Goal: Transaction & Acquisition: Subscribe to service/newsletter

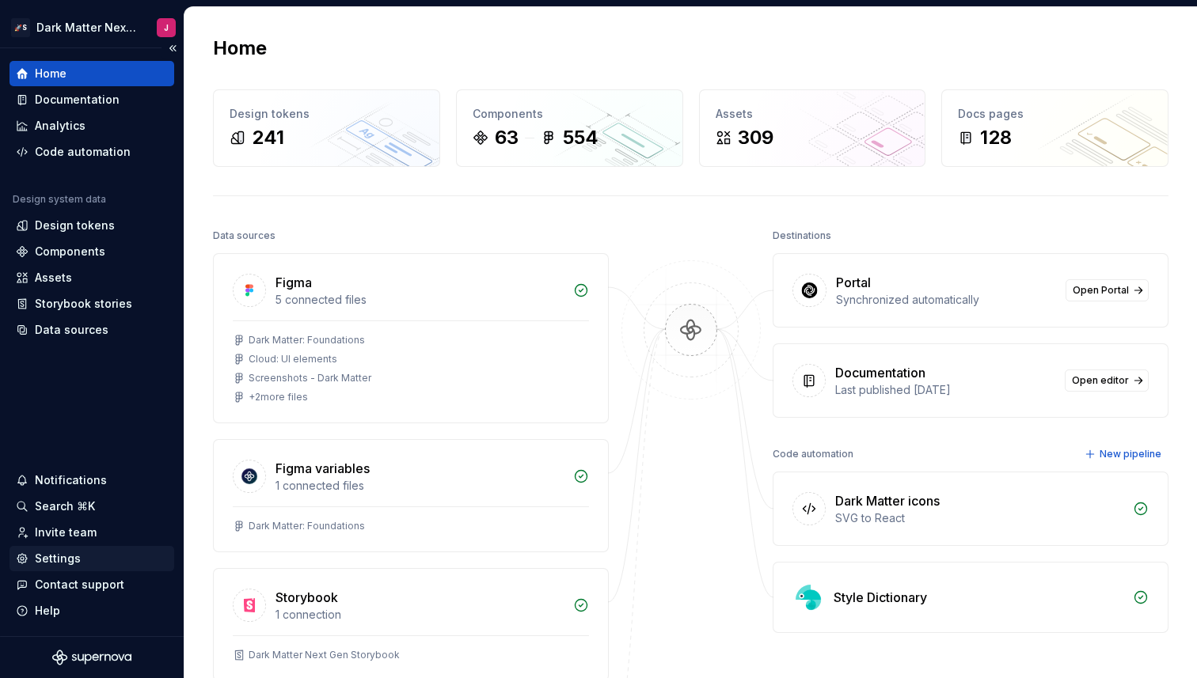
click at [48, 562] on div "Settings" at bounding box center [58, 559] width 46 height 16
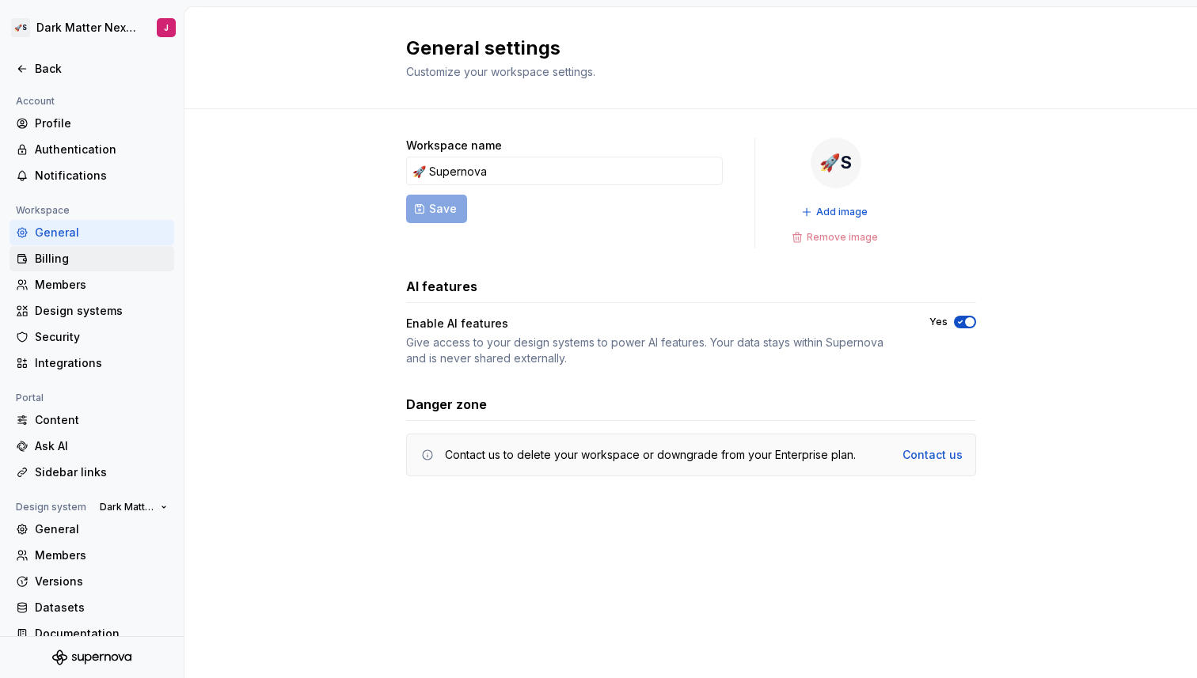
click at [93, 261] on div "Billing" at bounding box center [101, 259] width 133 height 16
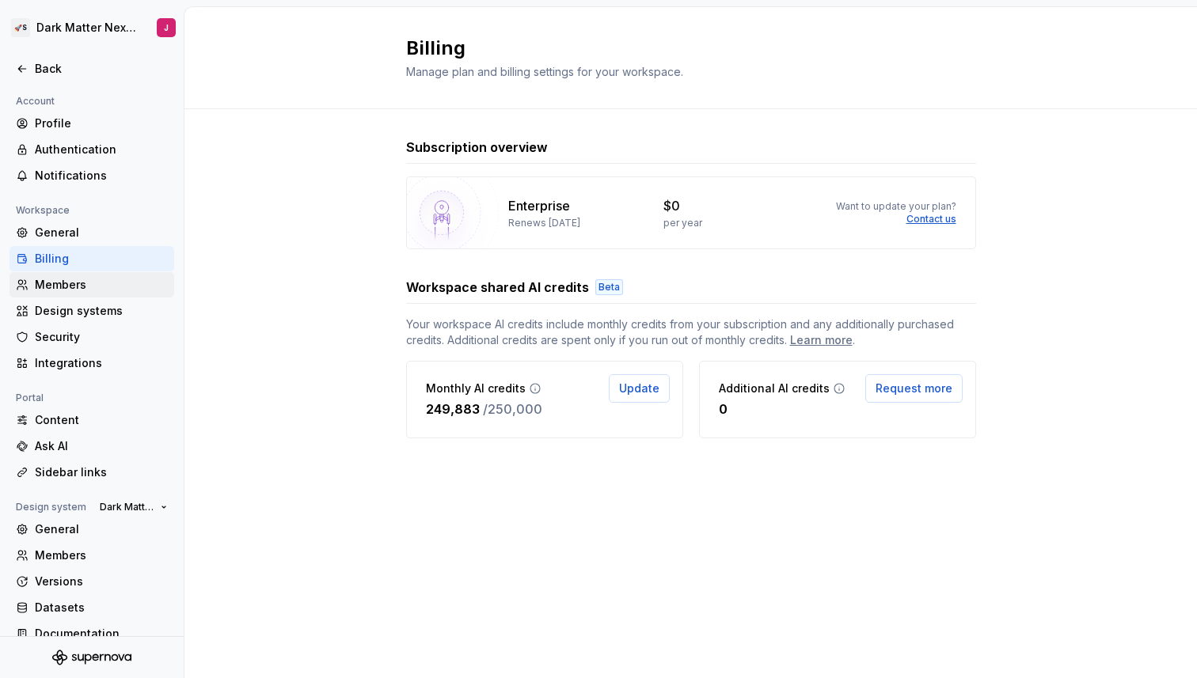
click at [85, 291] on div "Members" at bounding box center [101, 285] width 133 height 16
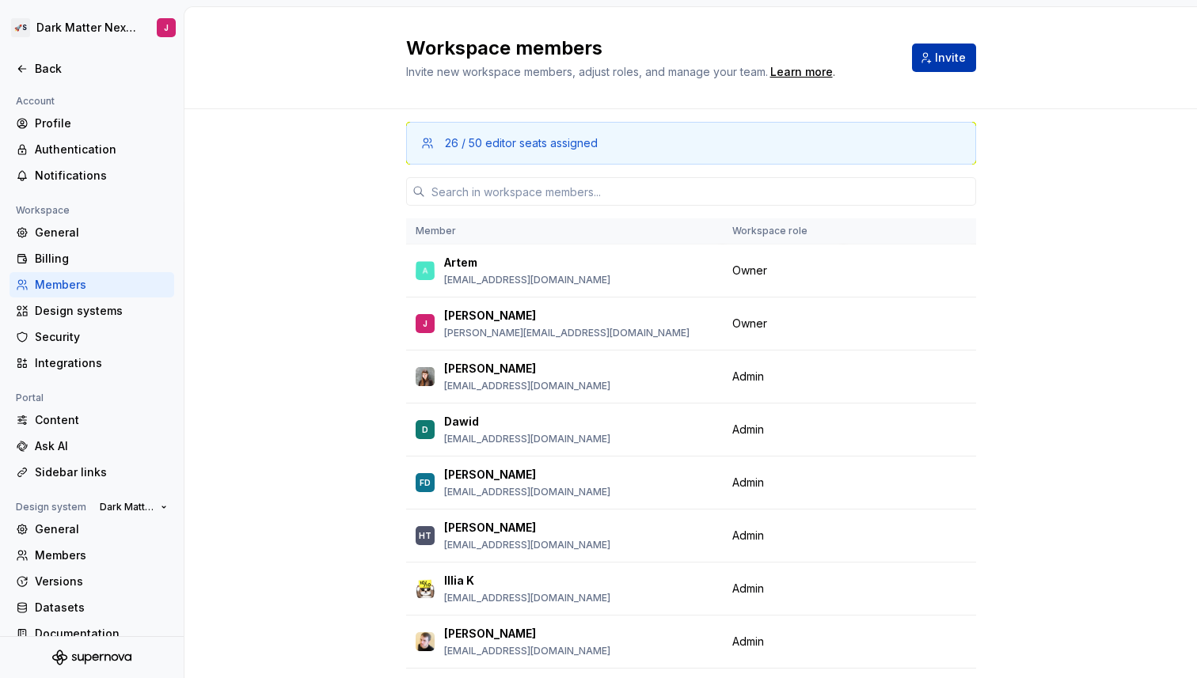
click at [934, 49] on button "Invite" at bounding box center [944, 58] width 64 height 29
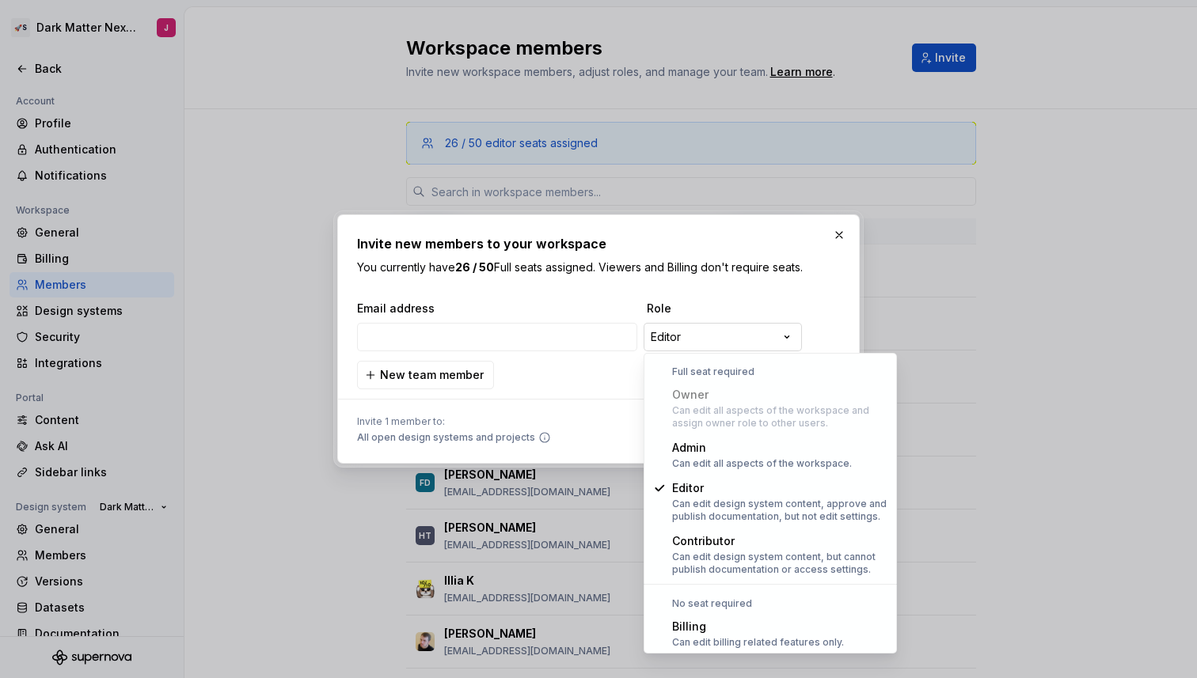
click at [716, 326] on div "**********" at bounding box center [598, 339] width 1197 height 678
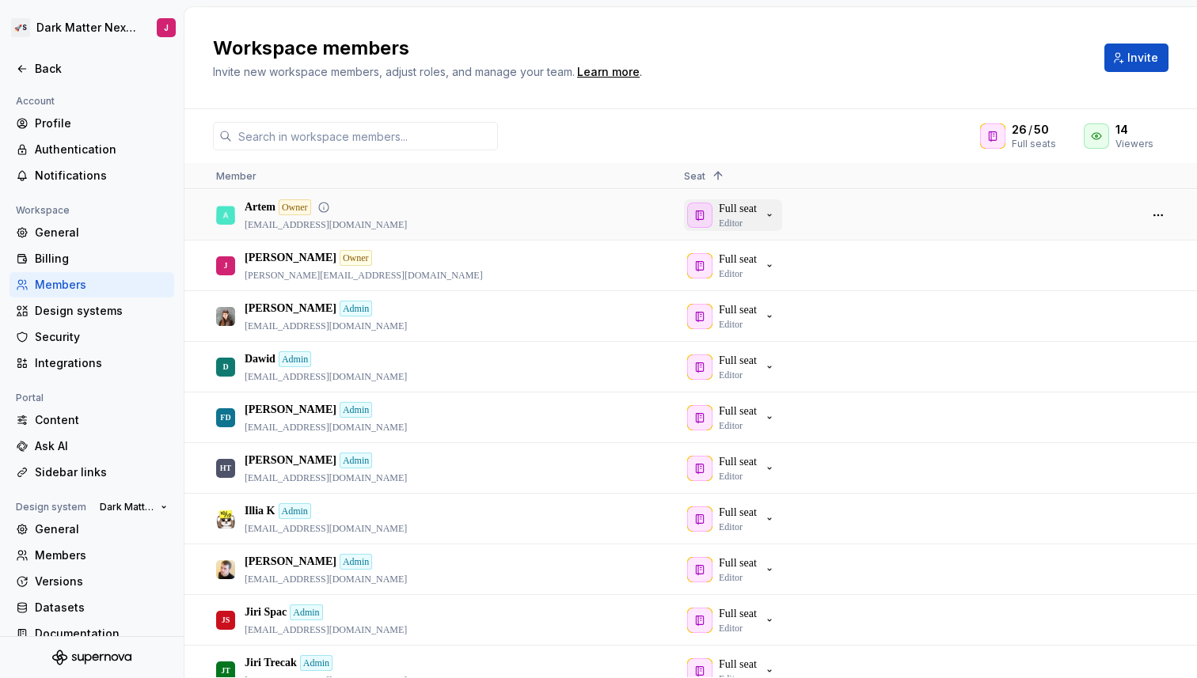
click at [767, 219] on div "Full seat Editor" at bounding box center [731, 215] width 89 height 29
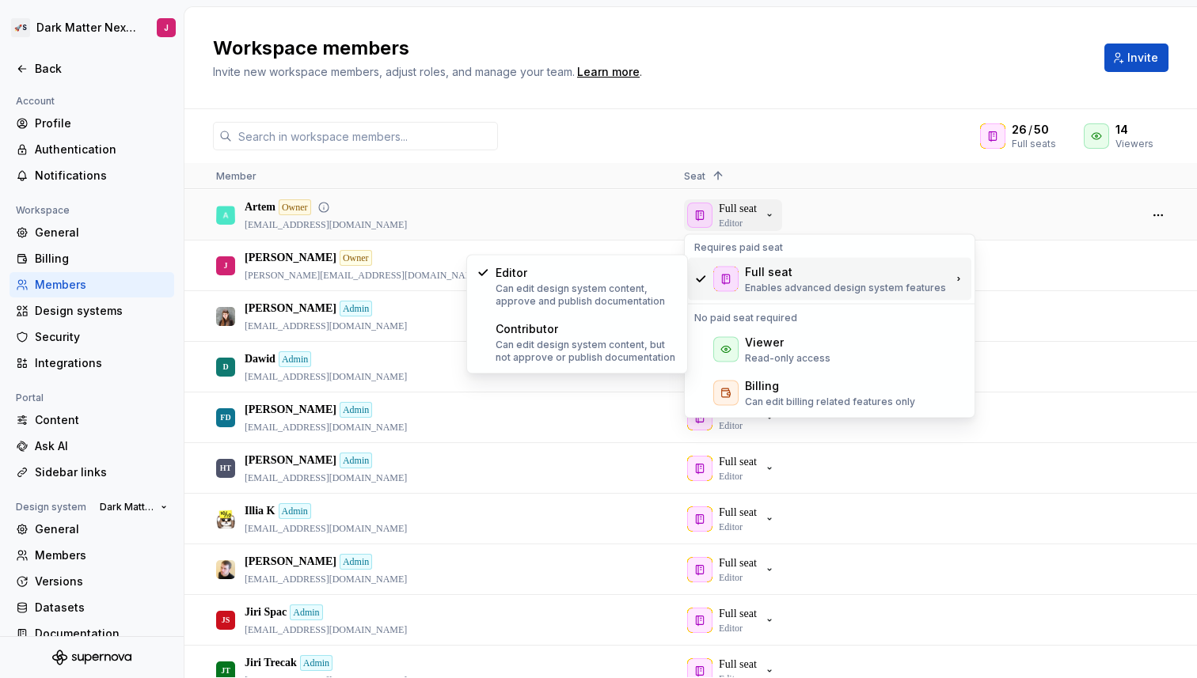
click at [771, 217] on icon "button" at bounding box center [769, 215] width 13 height 13
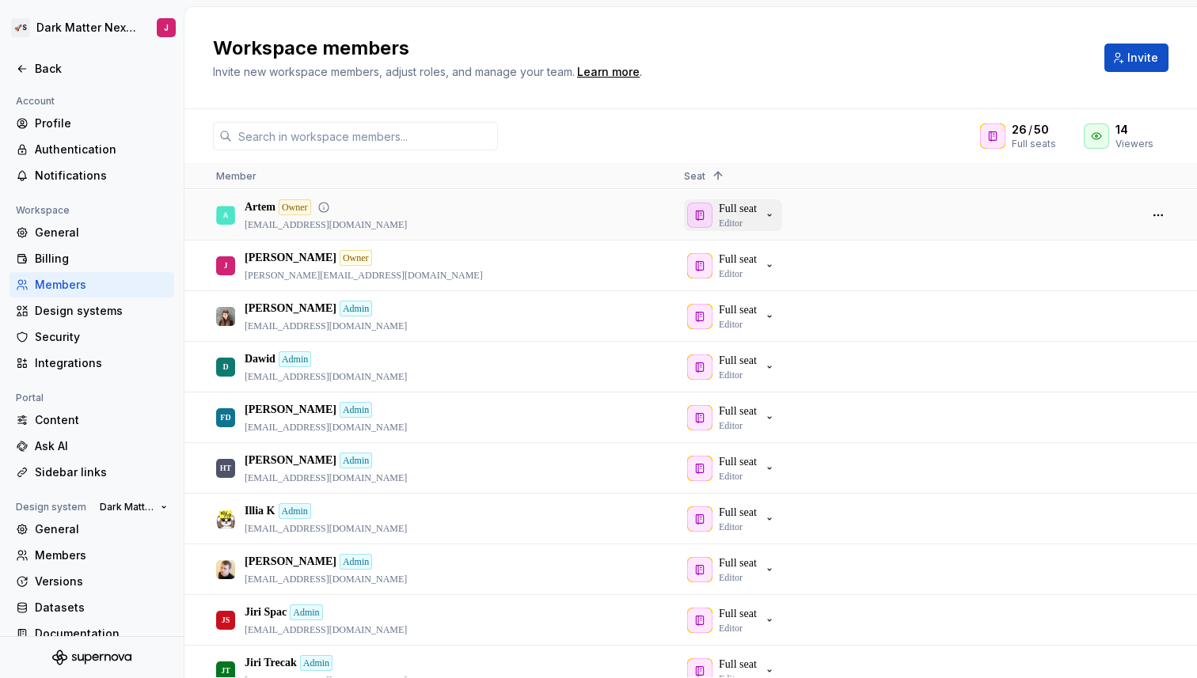
click at [771, 217] on icon "button" at bounding box center [769, 215] width 13 height 13
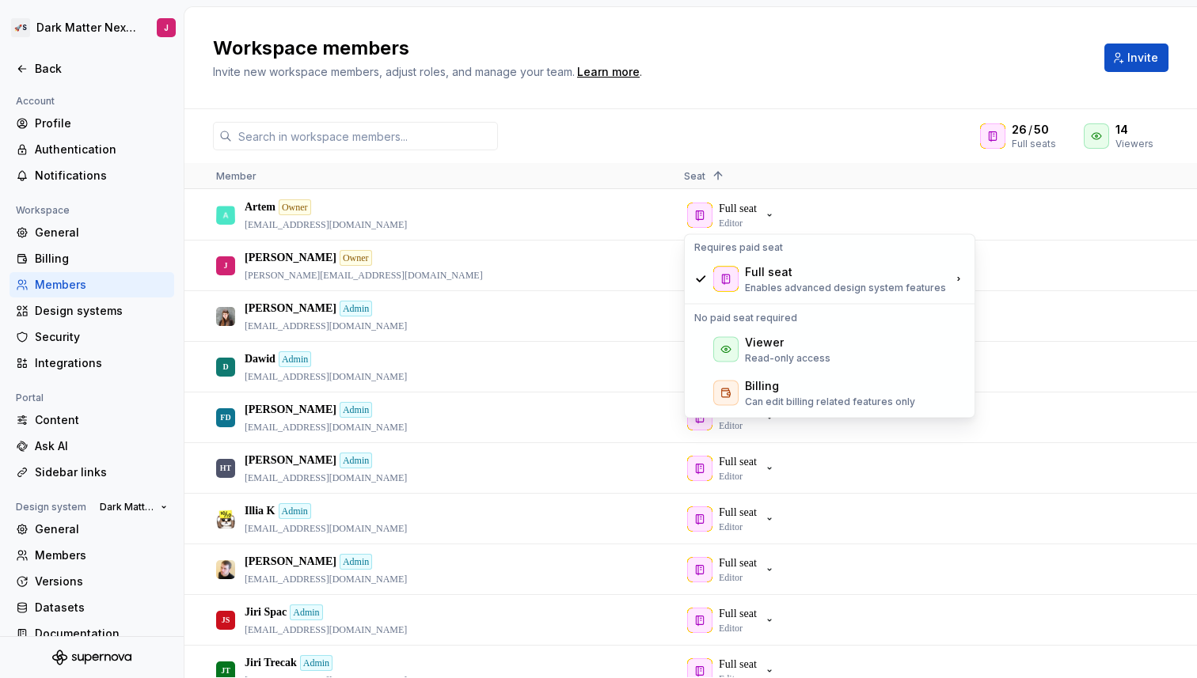
click at [856, 63] on div "Workspace members Invite new workspace members, adjust roles, and manage your t…" at bounding box center [649, 58] width 872 height 44
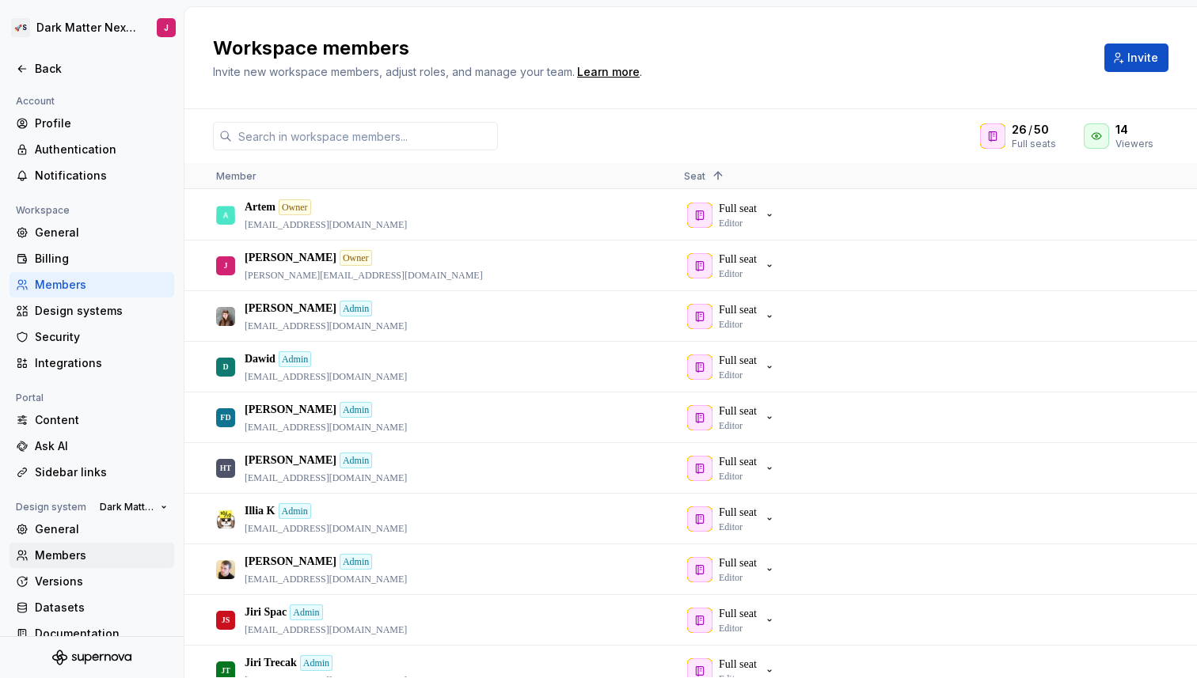
scroll to position [19, 0]
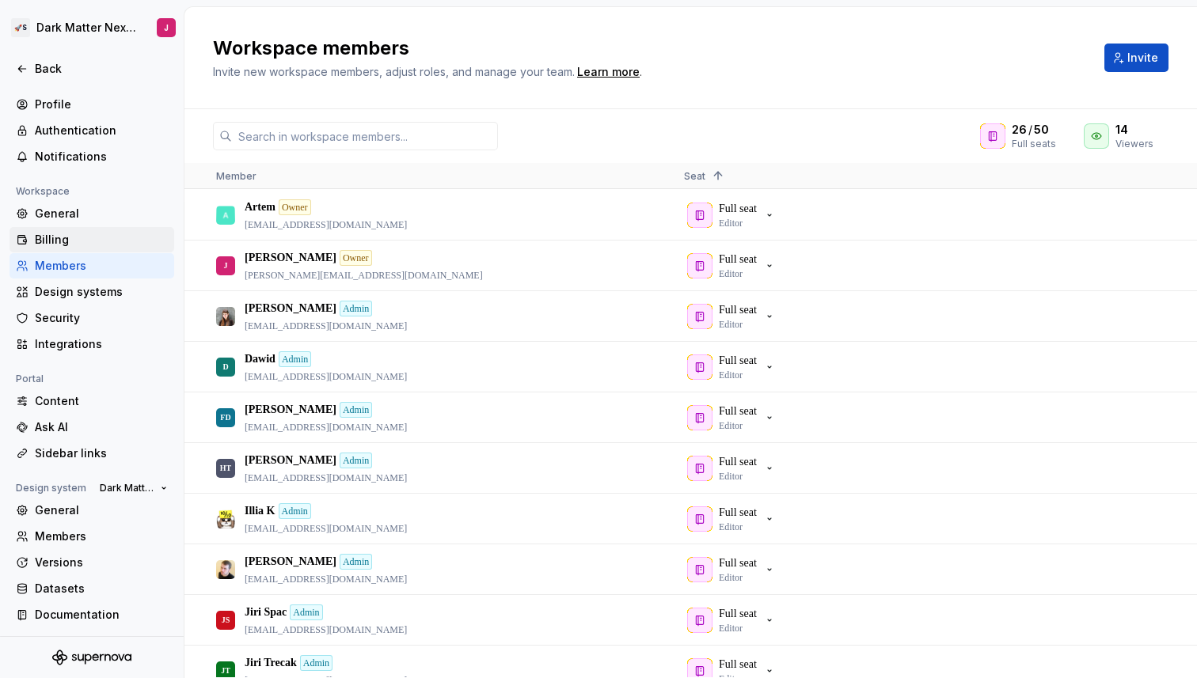
click at [65, 238] on div "Billing" at bounding box center [101, 240] width 133 height 16
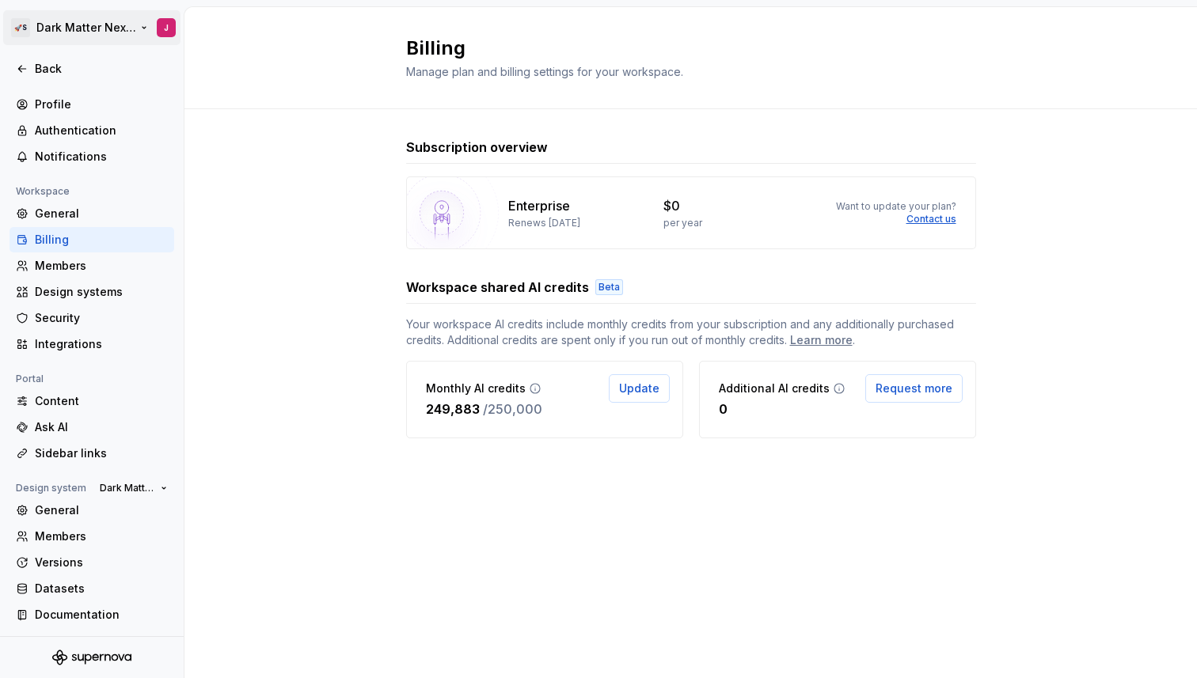
click at [131, 31] on html "🚀S Dark Matter Next Gen J Back Account Profile Authentication Notifications Wor…" at bounding box center [598, 339] width 1197 height 678
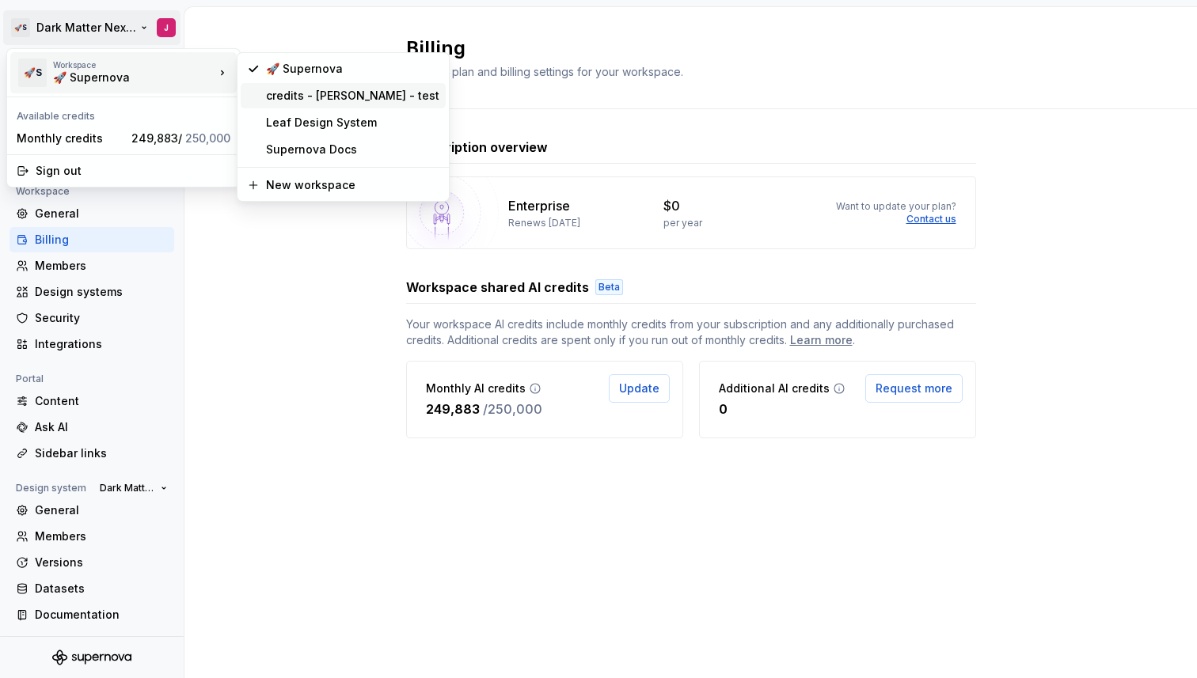
click at [333, 100] on div "credits - johnny - test" at bounding box center [352, 96] width 173 height 16
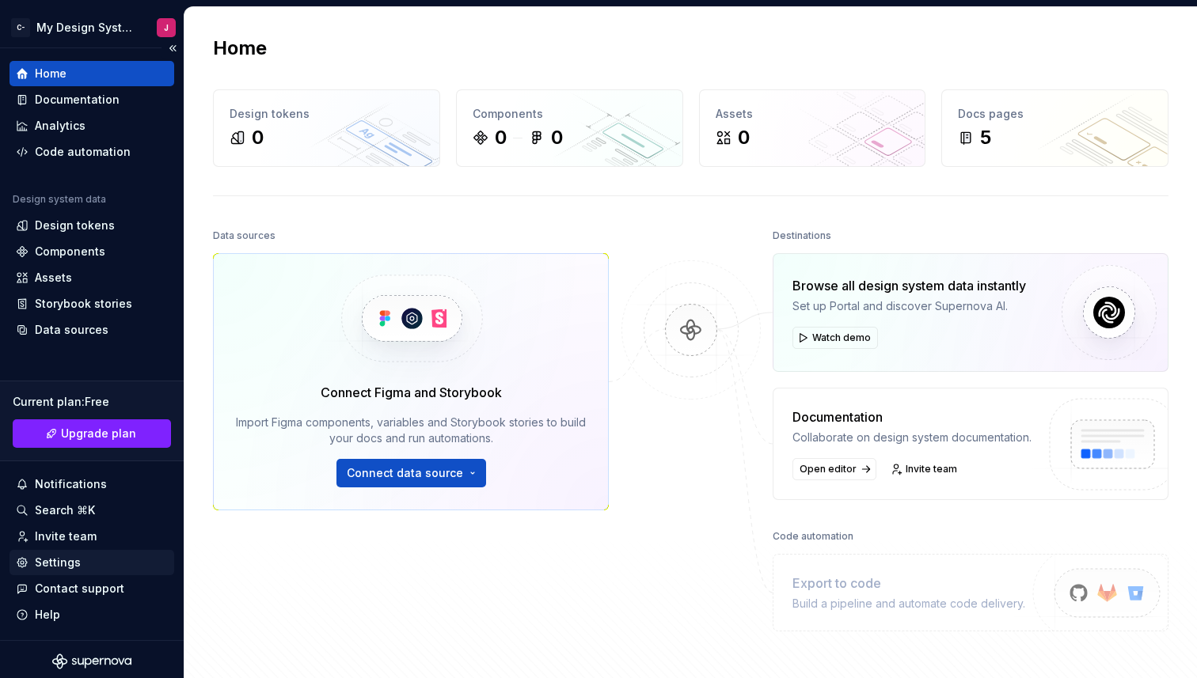
click at [89, 569] on div "Settings" at bounding box center [92, 563] width 152 height 16
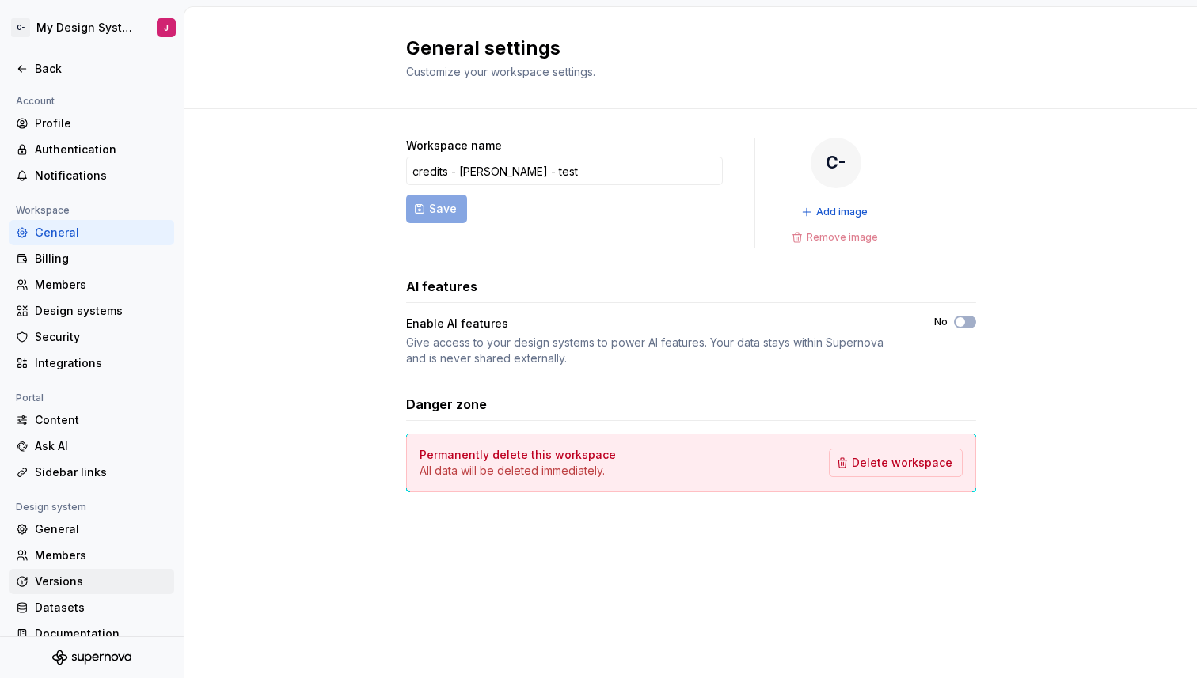
scroll to position [19, 0]
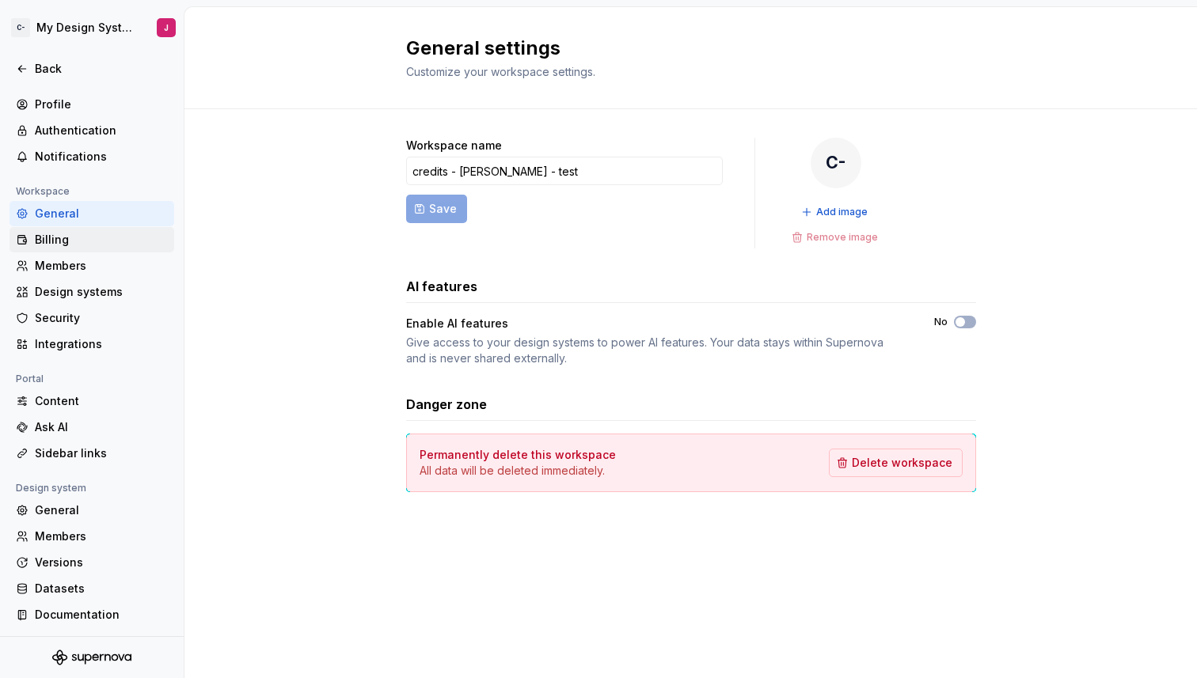
click at [74, 242] on div "Billing" at bounding box center [101, 240] width 133 height 16
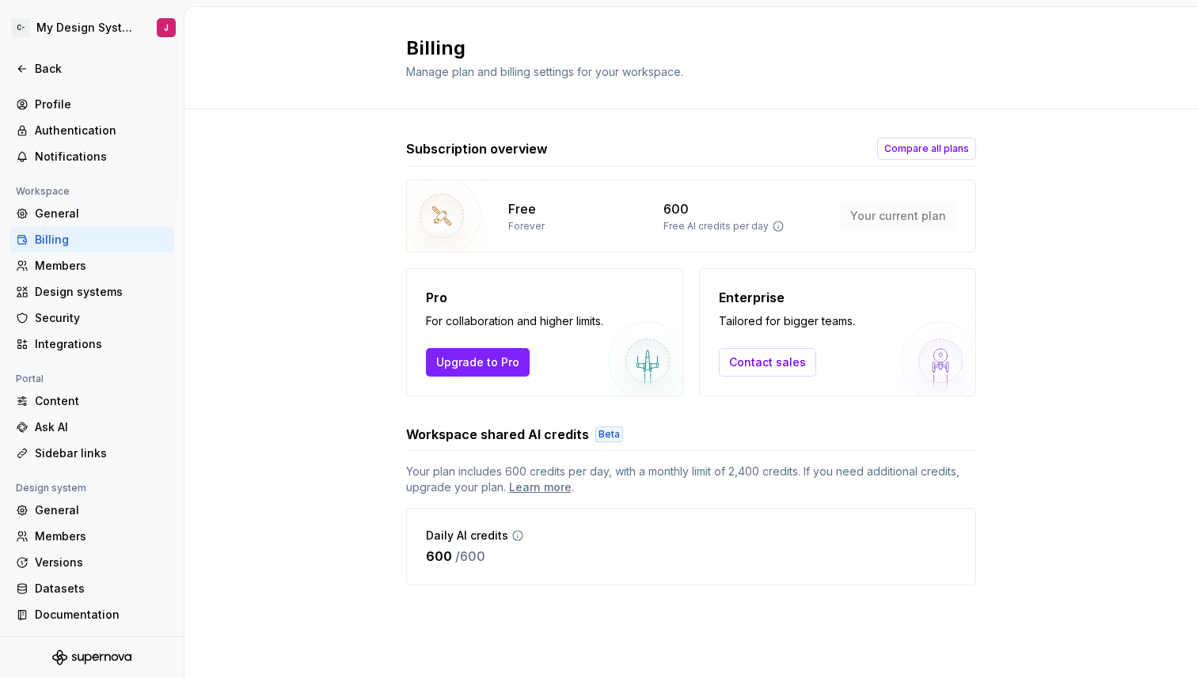
click at [854, 260] on div "Free Forever 600 Free AI credits per day Your current plan Pro For collaboratio…" at bounding box center [691, 288] width 570 height 217
click at [516, 372] on button "Upgrade to Pro" at bounding box center [478, 362] width 104 height 29
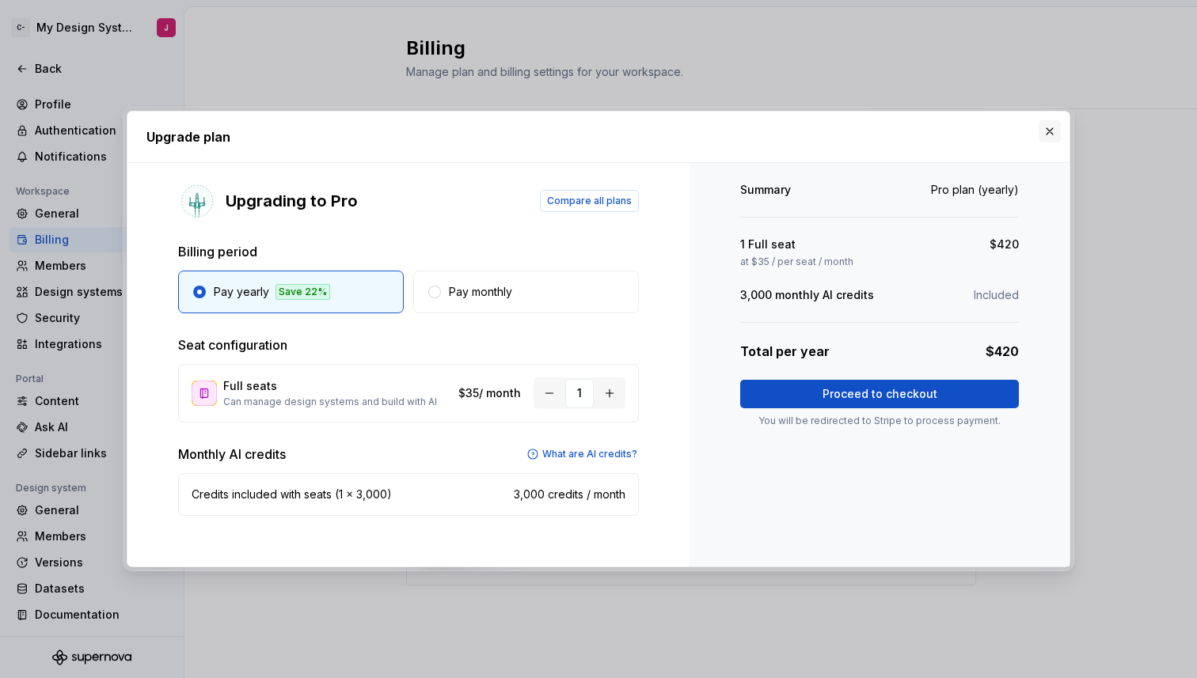
click at [1051, 127] on button "button" at bounding box center [1050, 131] width 22 height 22
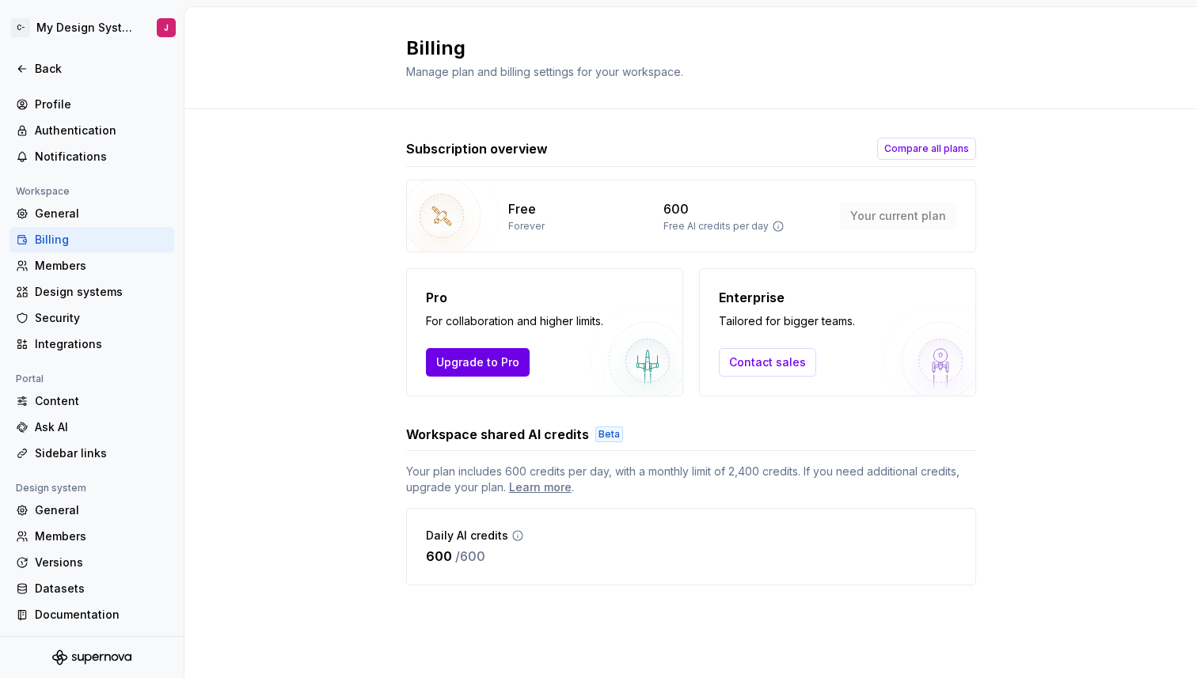
click at [463, 372] on button "Upgrade to Pro" at bounding box center [478, 362] width 104 height 29
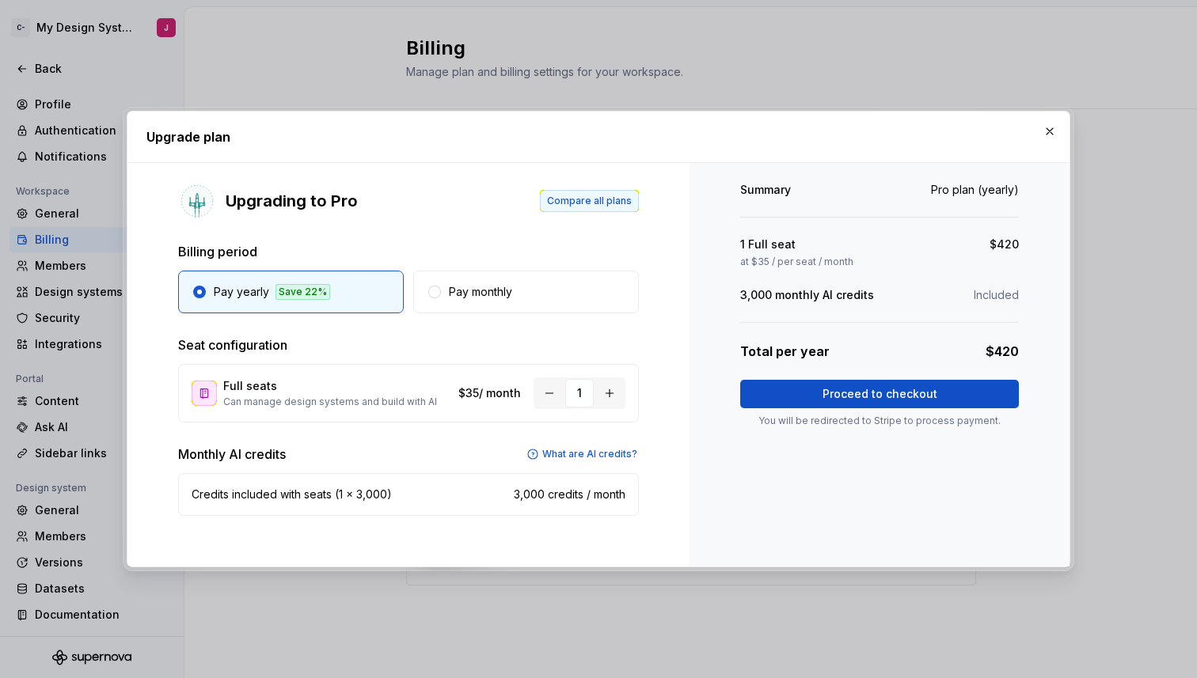
click at [580, 201] on span "Compare all plans" at bounding box center [589, 201] width 85 height 13
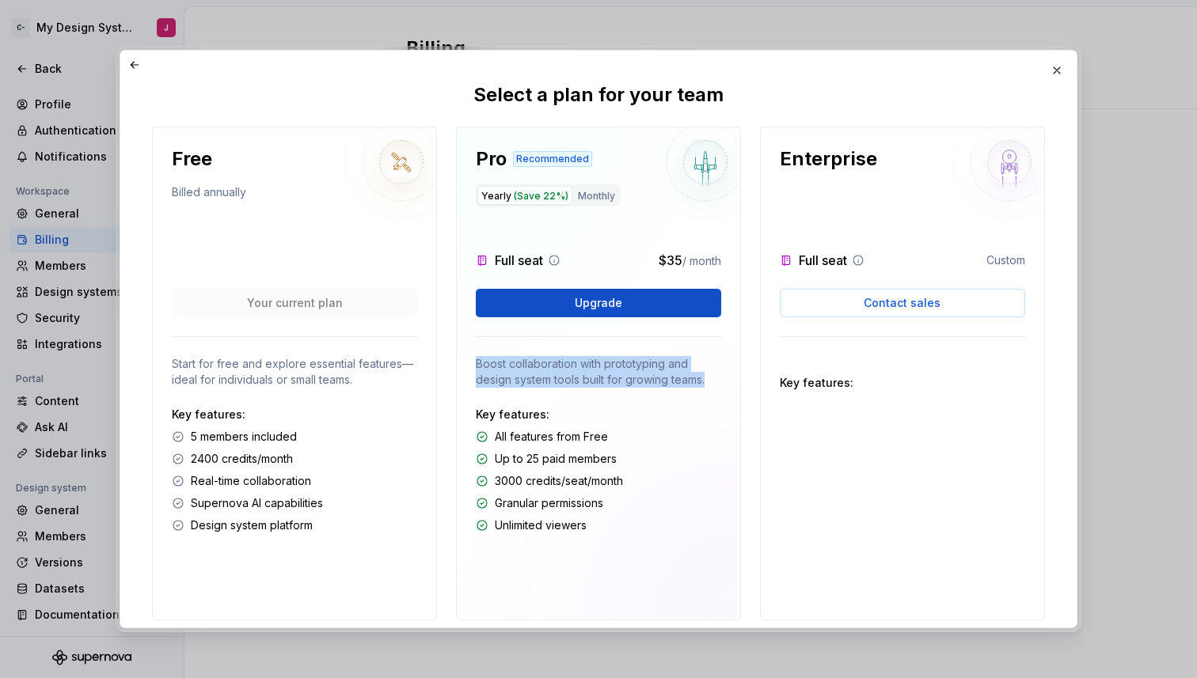
drag, startPoint x: 727, startPoint y: 378, endPoint x: 473, endPoint y: 367, distance: 253.6
click at [473, 367] on div "Pro Recommended Yearly (Save 22%) Monthly Full seat $35 / month Upgrade Boost c…" at bounding box center [598, 374] width 285 height 494
copy p "Boost collaboration with prototyping and design system tools built for growing …"
click at [983, 71] on div "Select a plan for your team Free Billed annually Your current plan Start for fr…" at bounding box center [598, 339] width 956 height 576
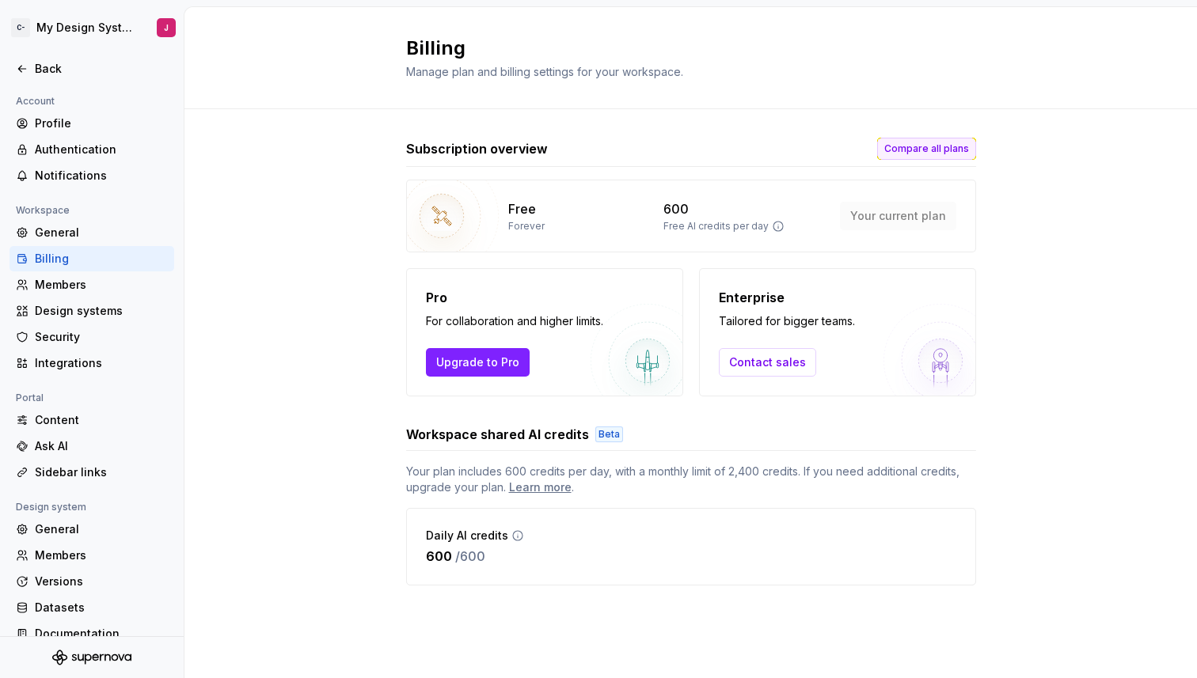
click at [912, 147] on span "Compare all plans" at bounding box center [926, 149] width 85 height 13
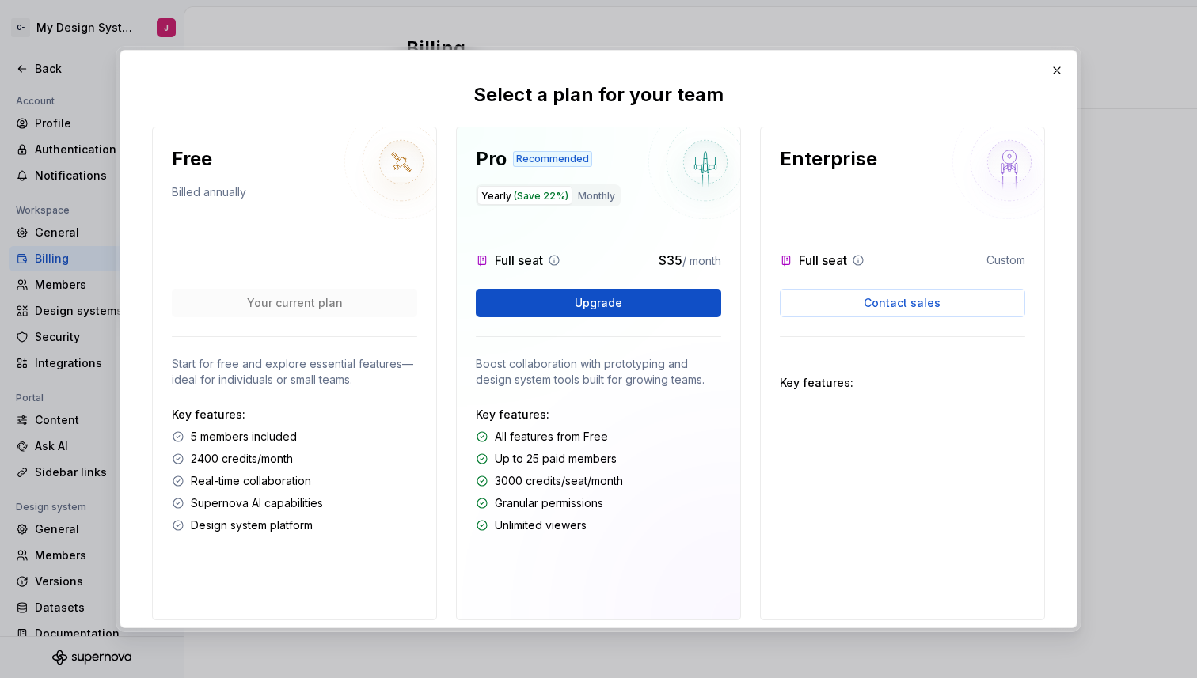
drag, startPoint x: 784, startPoint y: 409, endPoint x: 809, endPoint y: 440, distance: 40.6
click at [809, 440] on div "Enterprise Full seat Custom Contact sales Key features:" at bounding box center [902, 374] width 285 height 494
drag, startPoint x: 791, startPoint y: 390, endPoint x: 898, endPoint y: 387, distance: 106.9
click at [898, 388] on p "Key features:" at bounding box center [902, 383] width 245 height 16
click at [823, 447] on div "Enterprise Full seat Custom Contact sales Key features:" at bounding box center [902, 374] width 285 height 494
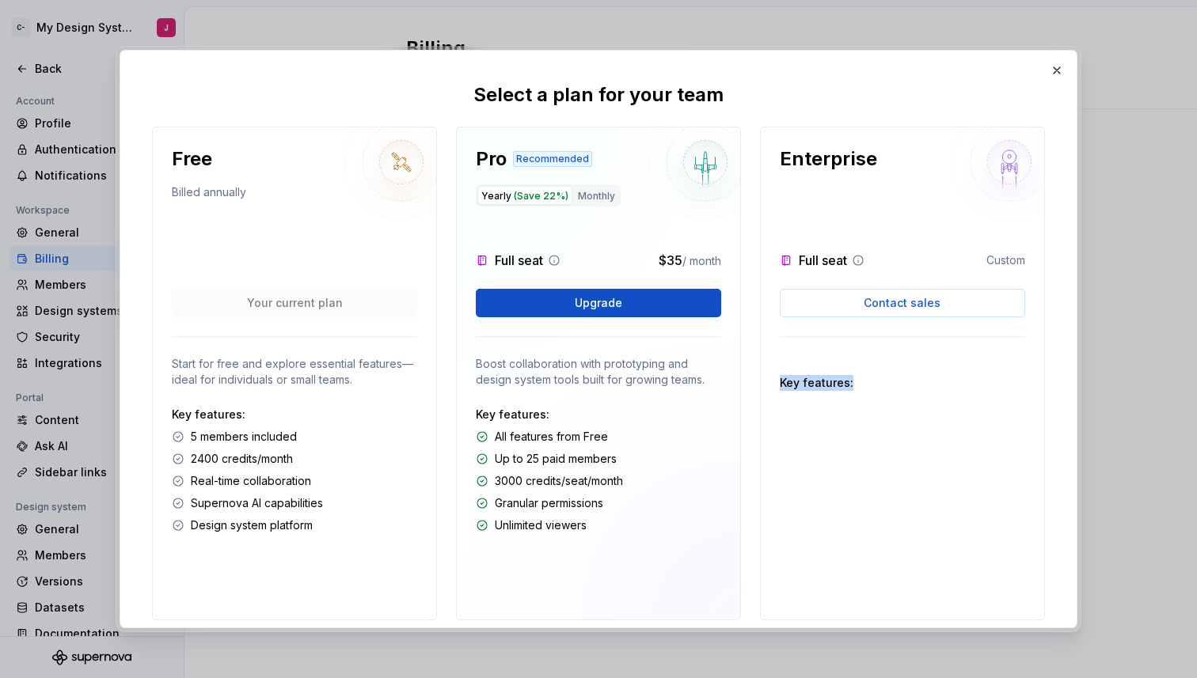
drag, startPoint x: 778, startPoint y: 379, endPoint x: 900, endPoint y: 379, distance: 121.9
click at [900, 379] on div "Enterprise Full seat Custom Contact sales Key features:" at bounding box center [902, 374] width 285 height 494
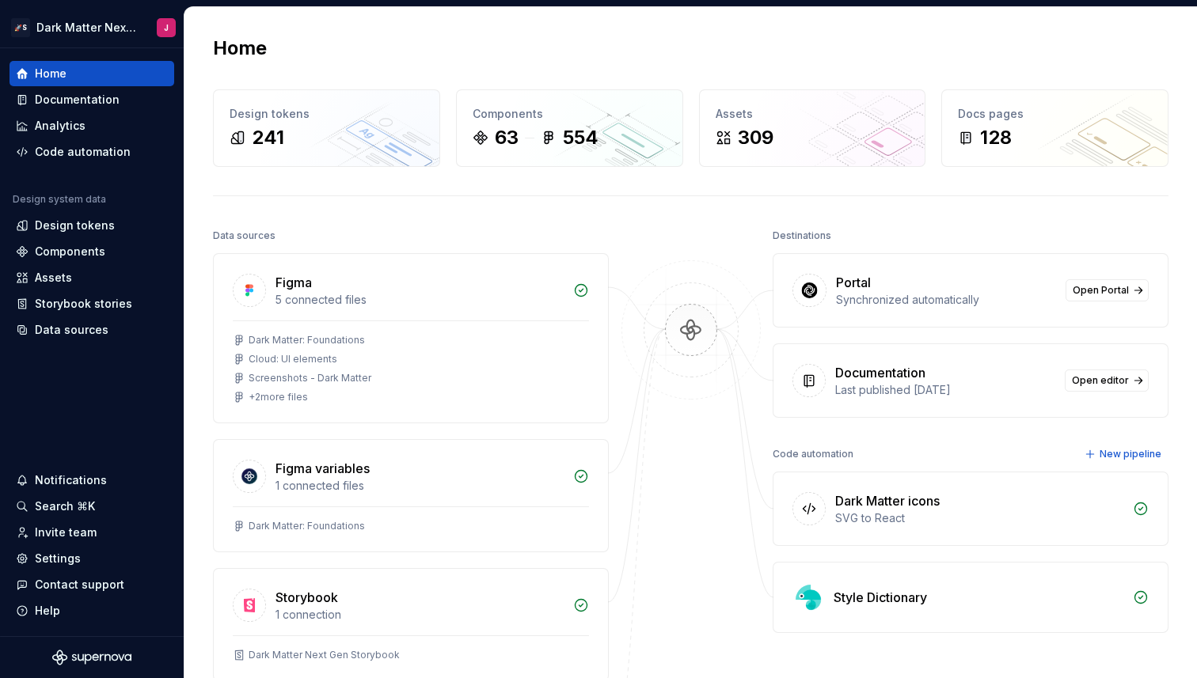
scroll to position [214, 0]
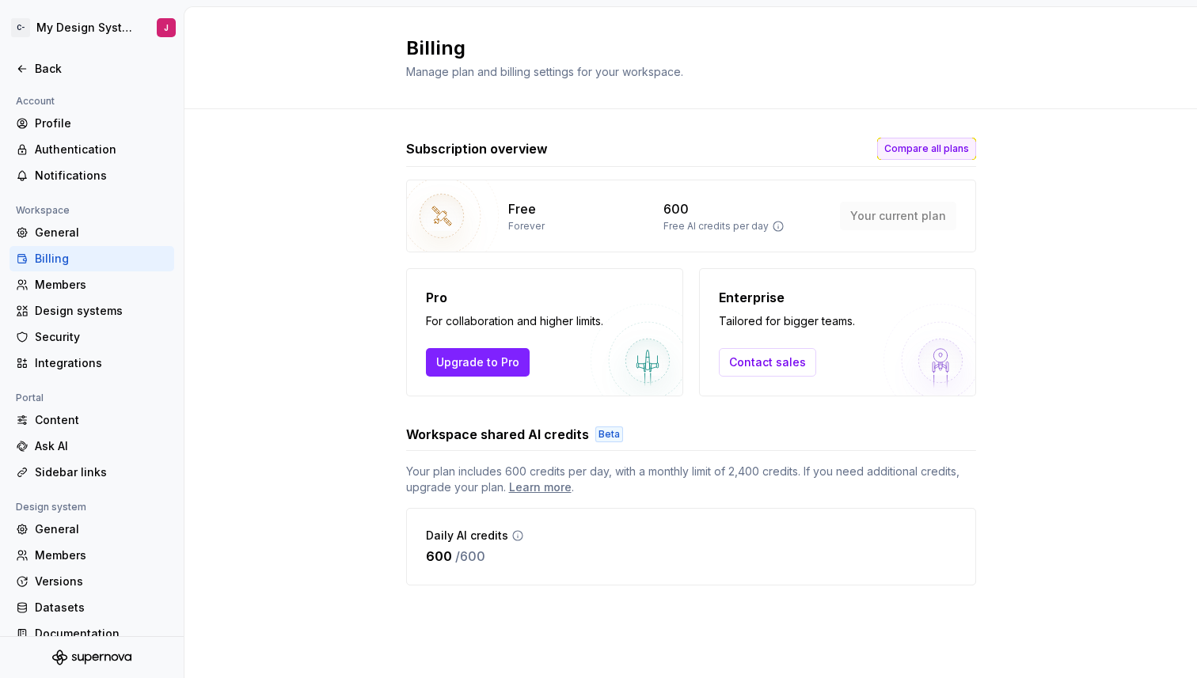
click at [928, 146] on span "Compare all plans" at bounding box center [926, 149] width 85 height 13
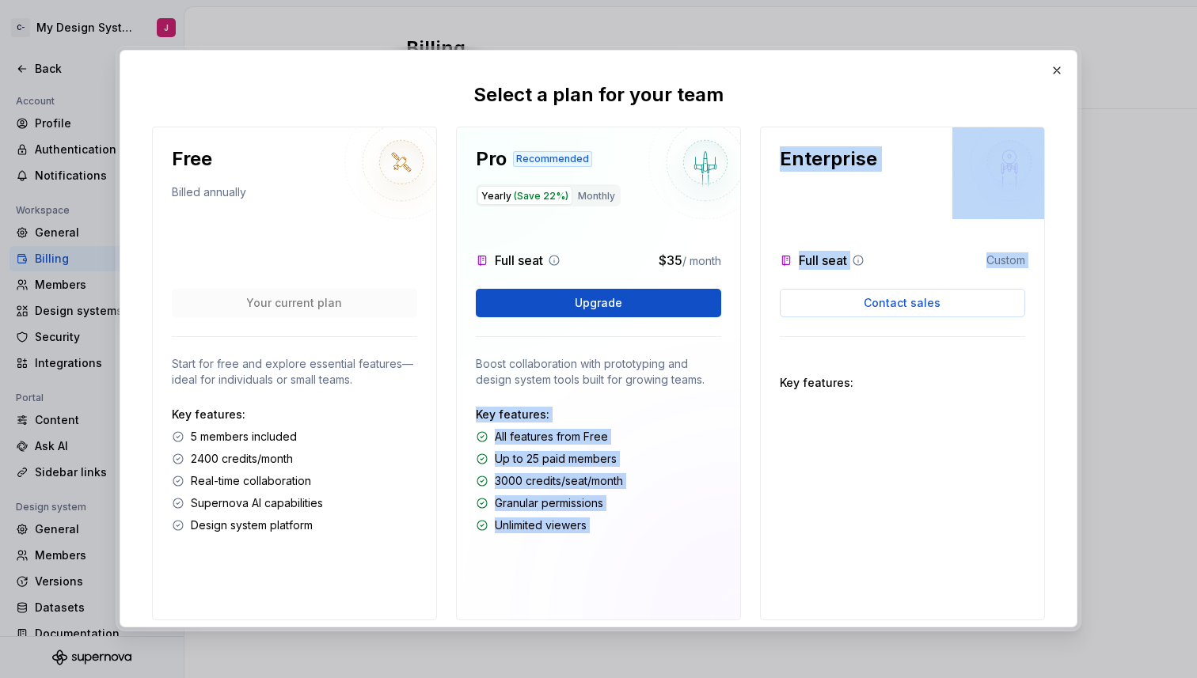
drag, startPoint x: 869, startPoint y: 375, endPoint x: 728, endPoint y: 375, distance: 140.9
click at [728, 375] on div "Free Billed annually Your current plan Start for free and explore essential fea…" at bounding box center [598, 374] width 893 height 494
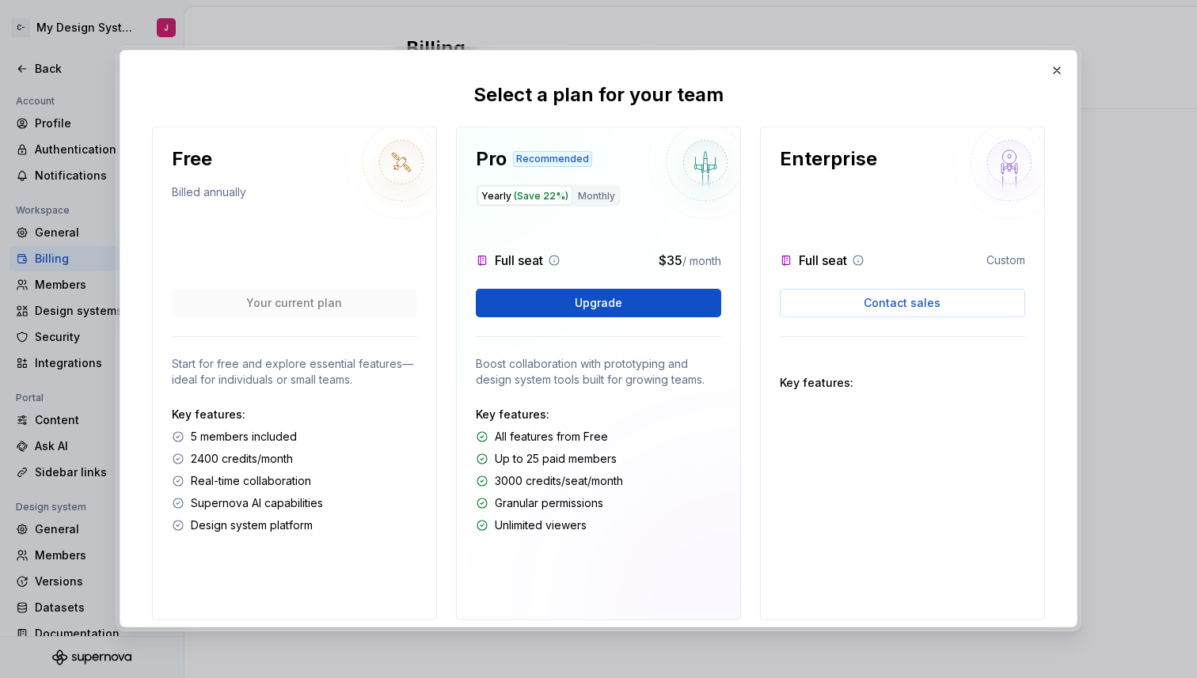
click at [913, 394] on div "Enterprise Full seat Custom Contact sales Key features:" at bounding box center [902, 374] width 285 height 494
